Goal: Information Seeking & Learning: Learn about a topic

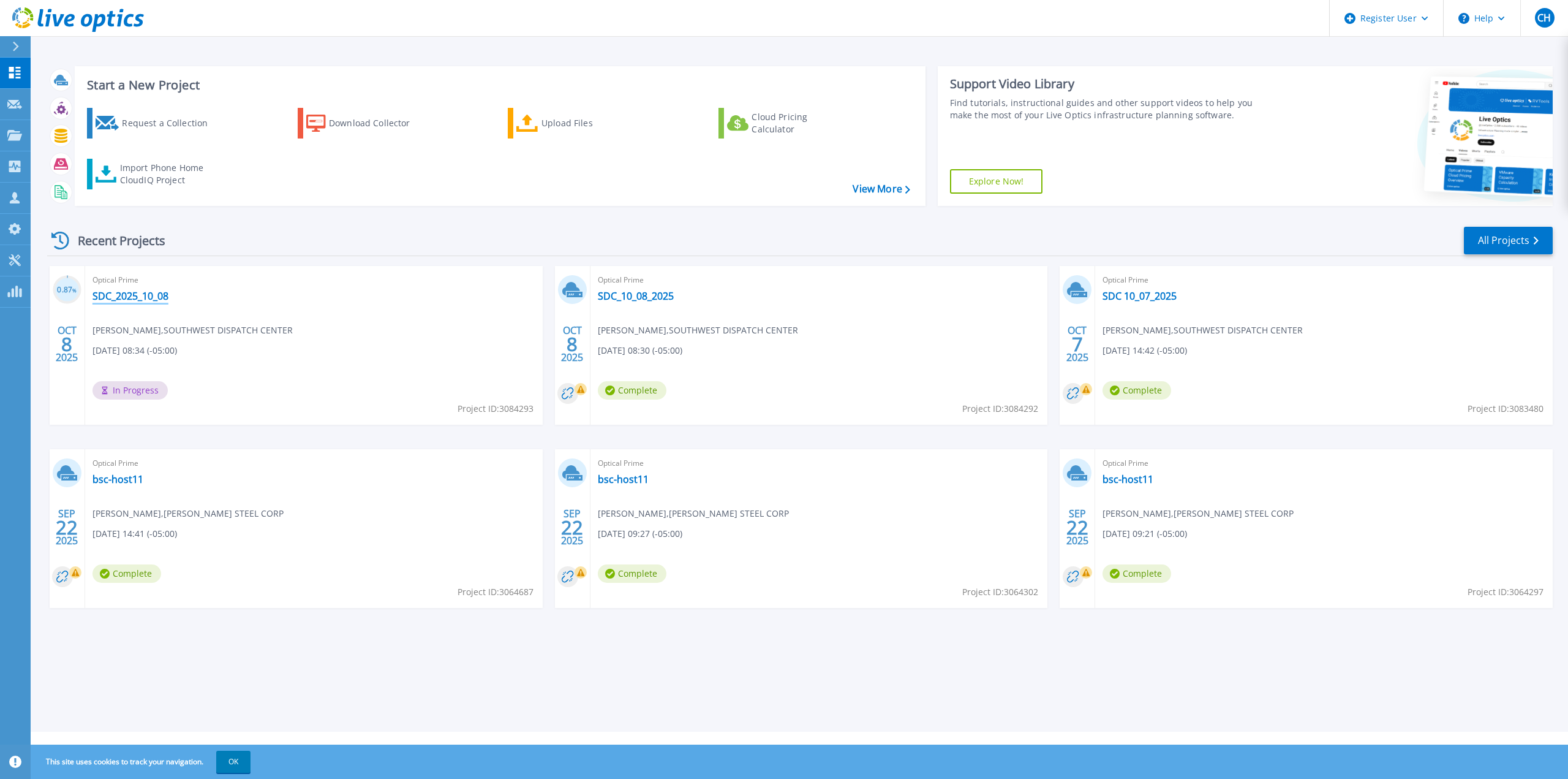
click at [148, 297] on link "SDC_2025_10_08" at bounding box center [130, 296] width 76 height 12
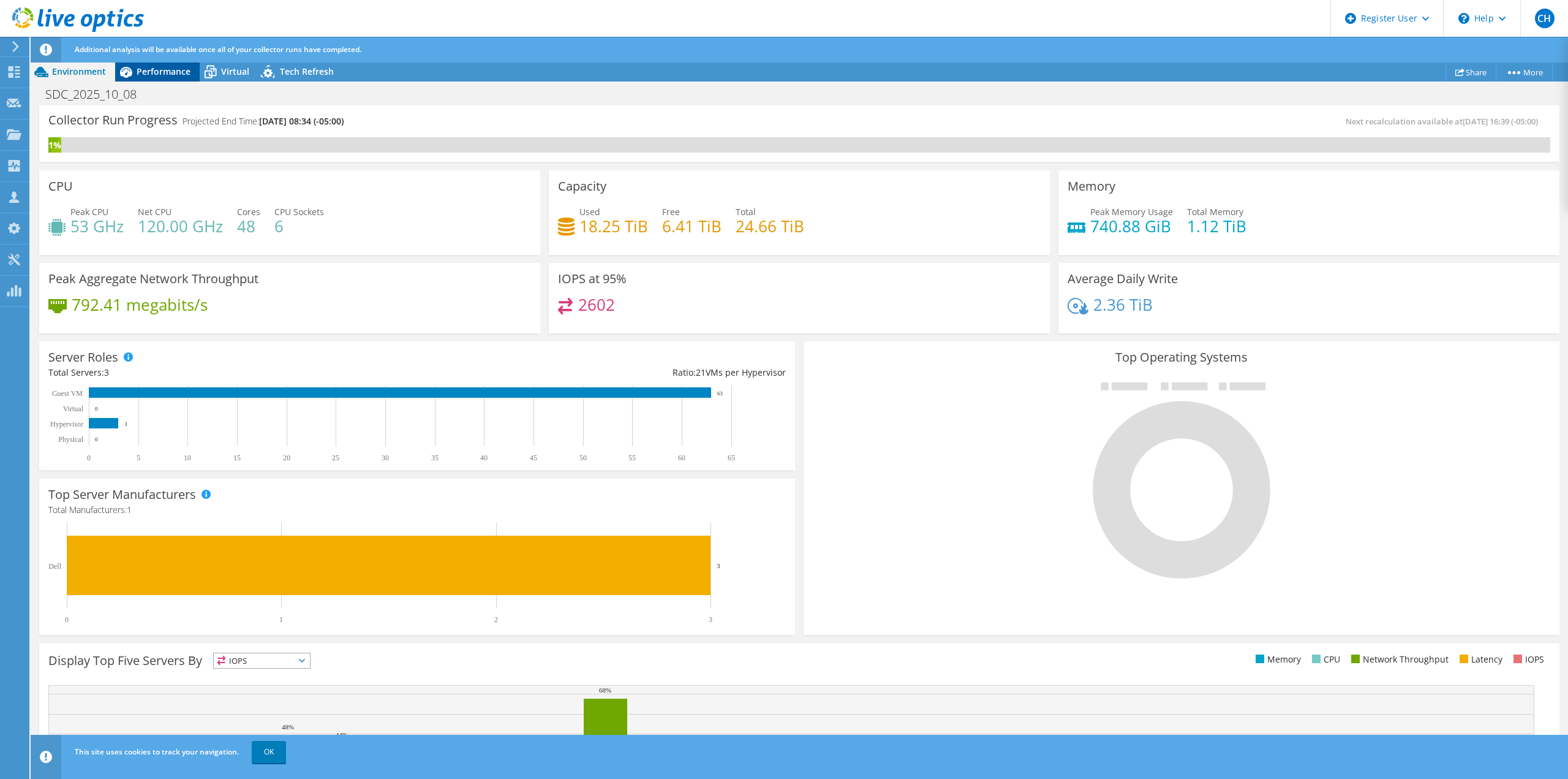
click at [171, 77] on span "Performance" at bounding box center [163, 71] width 54 height 12
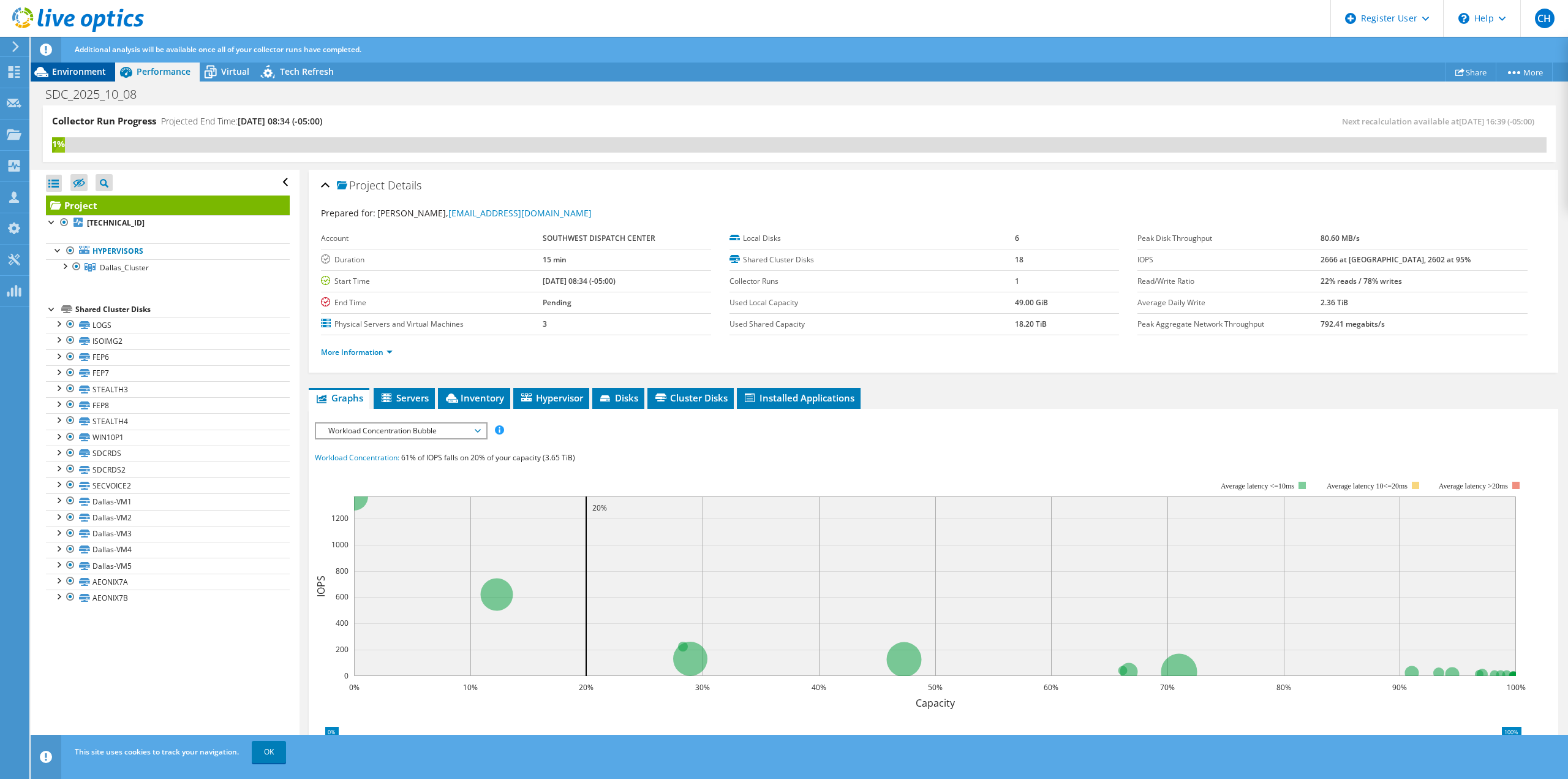
click at [91, 73] on span "Environment" at bounding box center [78, 71] width 54 height 12
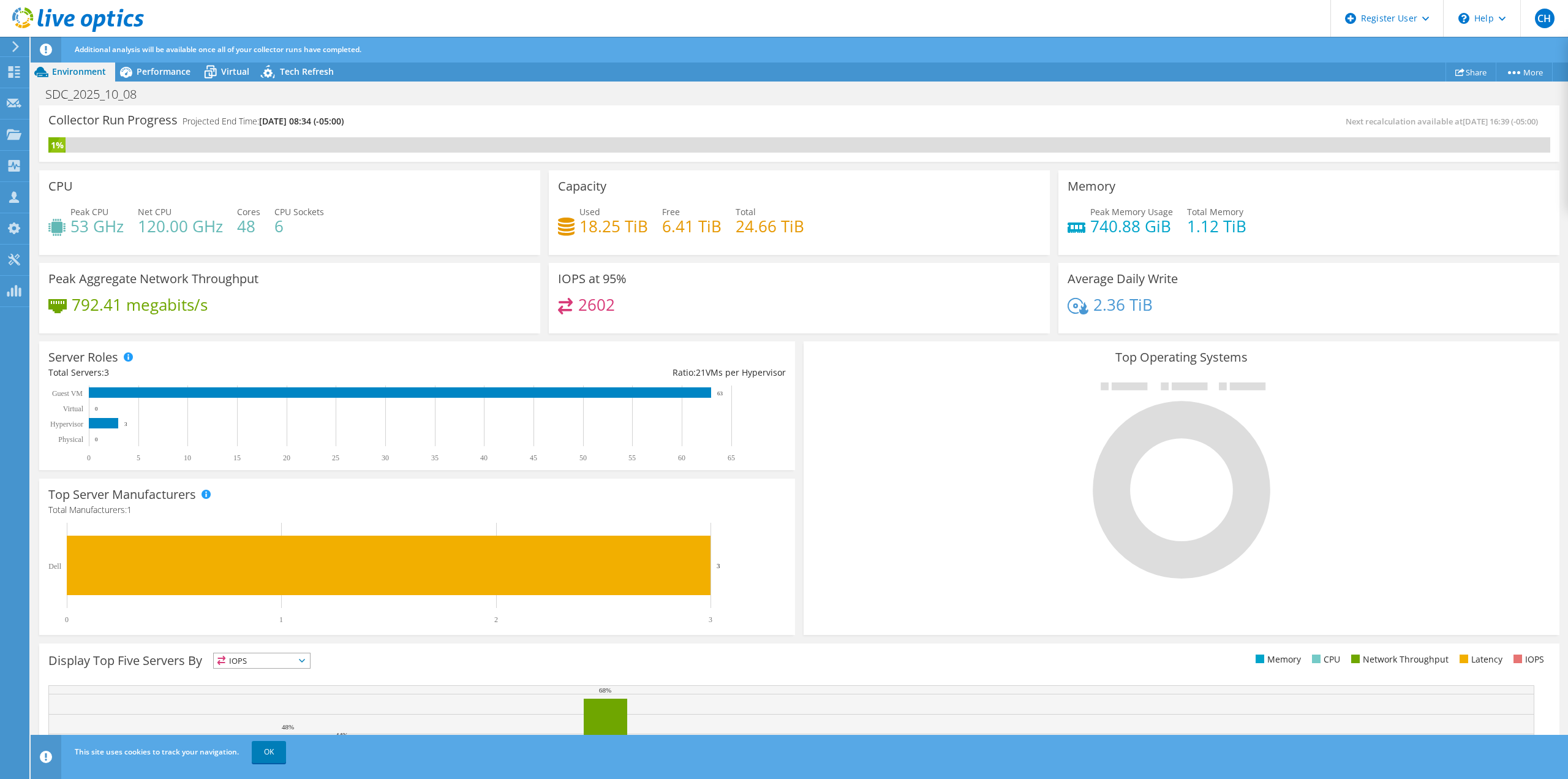
click at [1403, 209] on div "Peak Memory Usage 740.88 GiB Total Memory 1.12 TiB" at bounding box center [1309, 225] width 483 height 40
